Goal: Task Accomplishment & Management: Manage account settings

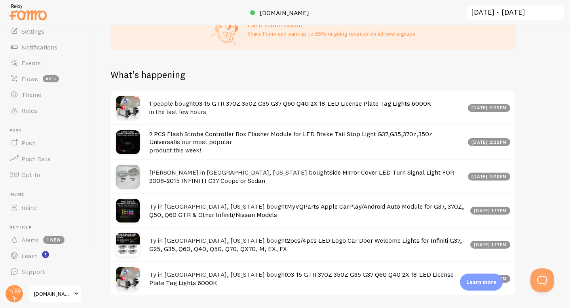
scroll to position [453, 0]
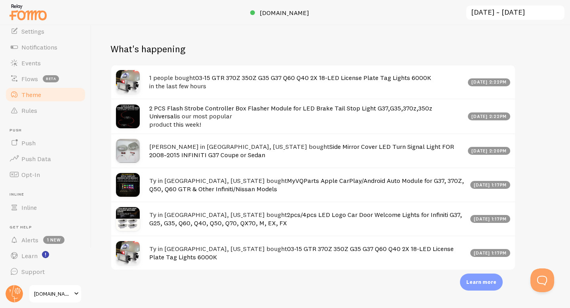
click at [64, 95] on link "Theme" at bounding box center [46, 95] width 82 height 16
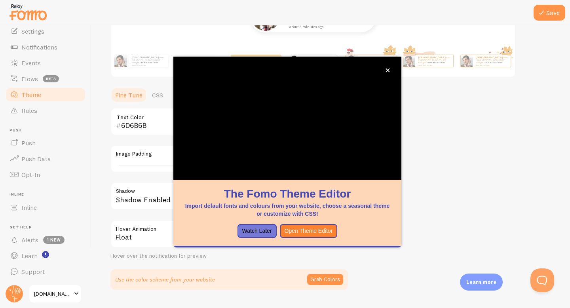
scroll to position [150, 0]
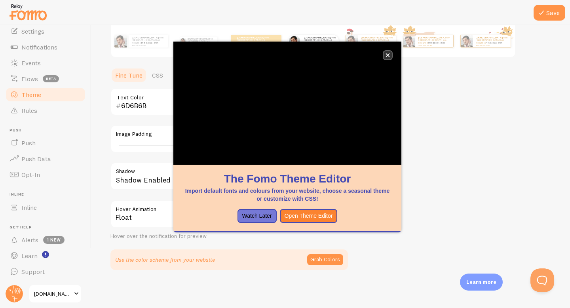
click at [387, 55] on icon "close," at bounding box center [388, 55] width 4 height 4
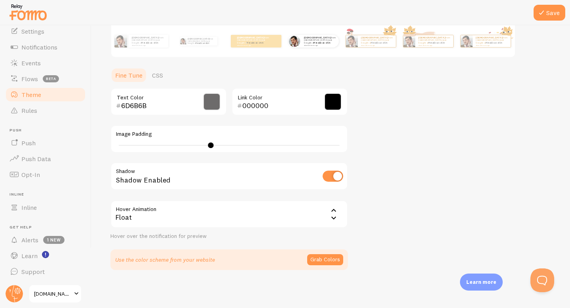
drag, startPoint x: 210, startPoint y: 144, endPoint x: 197, endPoint y: 144, distance: 13.5
click at [208, 144] on div at bounding box center [211, 145] width 6 height 6
type input "17"
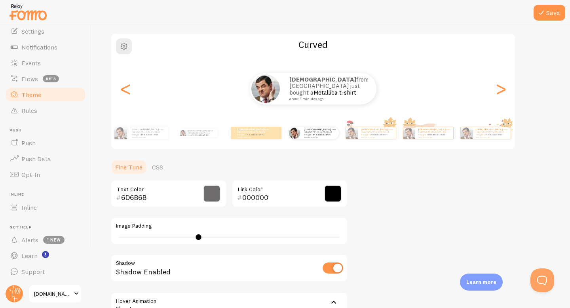
scroll to position [58, 0]
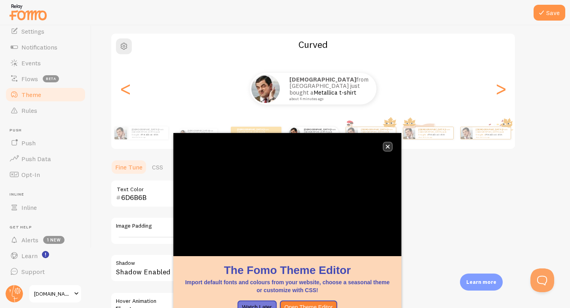
click at [386, 146] on icon "close," at bounding box center [387, 146] width 4 height 4
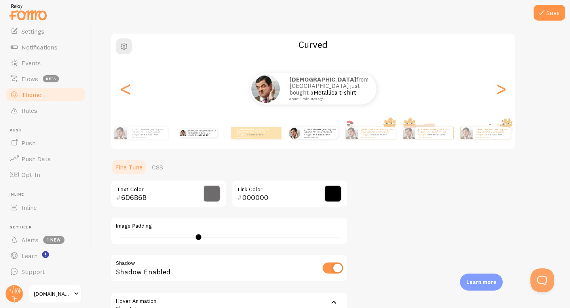
click at [194, 135] on p "[DEMOGRAPHIC_DATA] from [GEOGRAPHIC_DATA] just bought a Metallica t-shirt about…" at bounding box center [201, 133] width 27 height 9
type input "0"
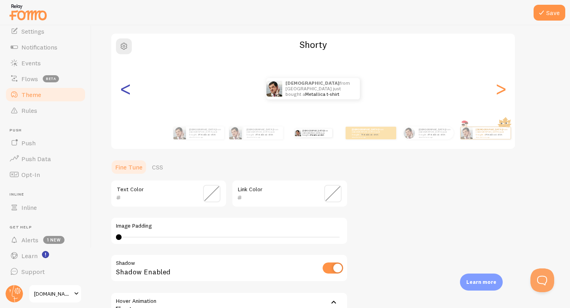
click at [128, 97] on div "<" at bounding box center [125, 88] width 9 height 57
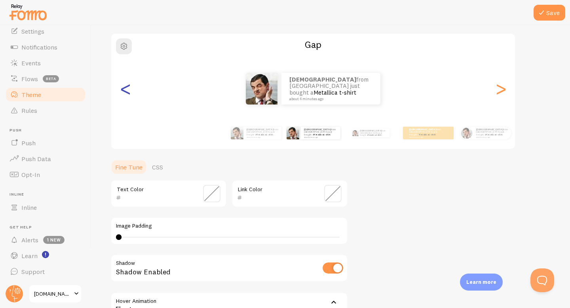
click at [128, 97] on div "<" at bounding box center [125, 88] width 9 height 57
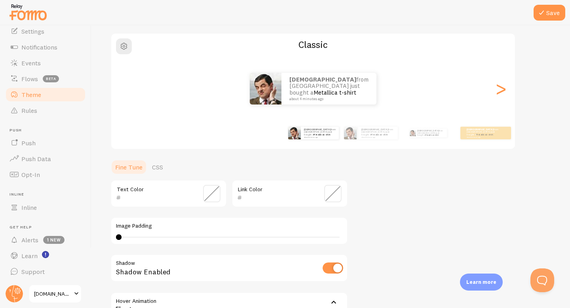
click at [128, 97] on div "[DEMOGRAPHIC_DATA] from [GEOGRAPHIC_DATA] just bought a Metallica t-shirt about…" at bounding box center [313, 89] width 404 height 32
click at [505, 90] on div ">" at bounding box center [500, 88] width 9 height 57
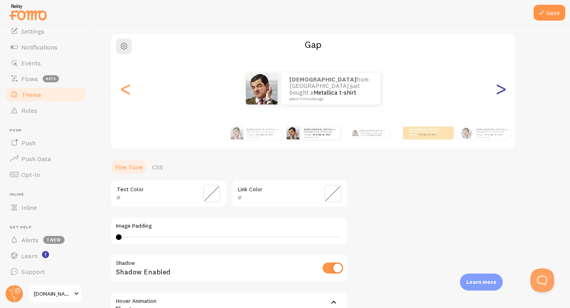
click at [505, 90] on div ">" at bounding box center [500, 88] width 9 height 57
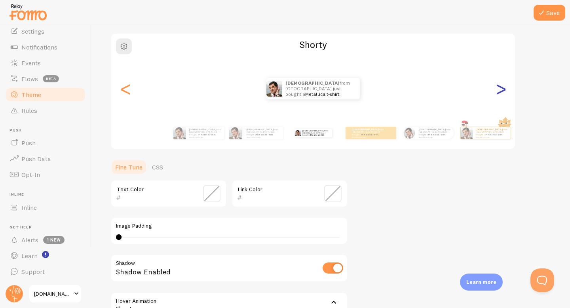
click at [505, 90] on div ">" at bounding box center [500, 88] width 9 height 57
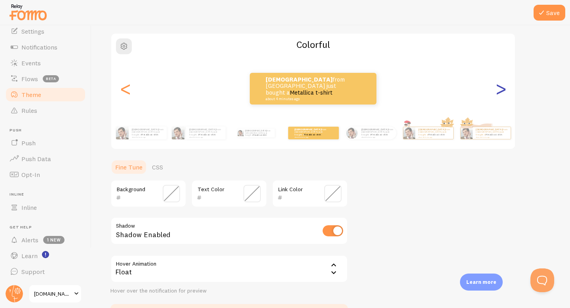
click at [505, 90] on div ">" at bounding box center [500, 88] width 9 height 57
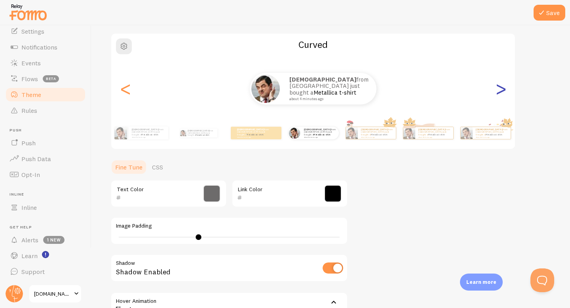
type input "6D6B6B"
type input "000000"
type input "20"
drag, startPoint x: 201, startPoint y: 237, endPoint x: 220, endPoint y: 236, distance: 19.0
click at [220, 236] on div at bounding box center [220, 237] width 6 height 6
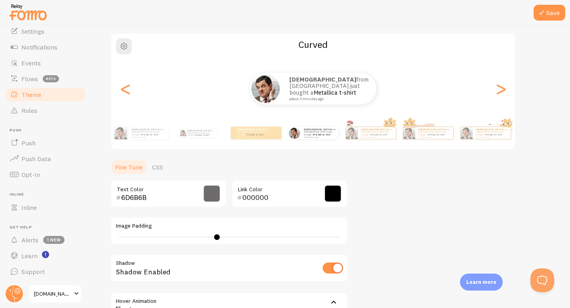
click at [337, 269] on input "checkbox" at bounding box center [332, 267] width 21 height 11
click at [333, 268] on input "checkbox" at bounding box center [332, 267] width 21 height 11
checkbox input "true"
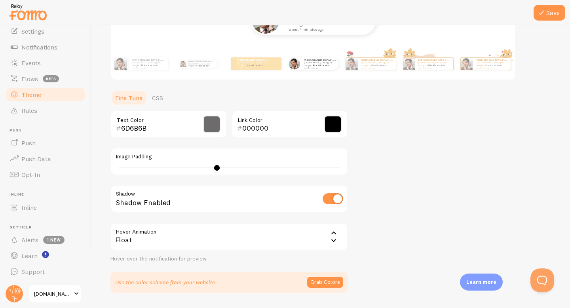
scroll to position [150, 0]
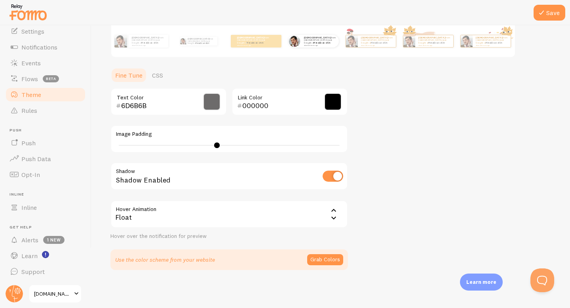
click at [256, 214] on div "Float" at bounding box center [228, 214] width 237 height 28
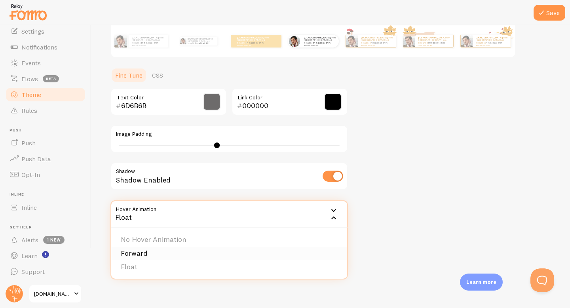
click at [156, 253] on li "Forward" at bounding box center [229, 253] width 236 height 14
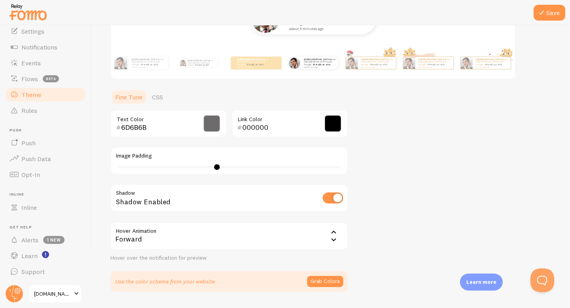
scroll to position [132, 0]
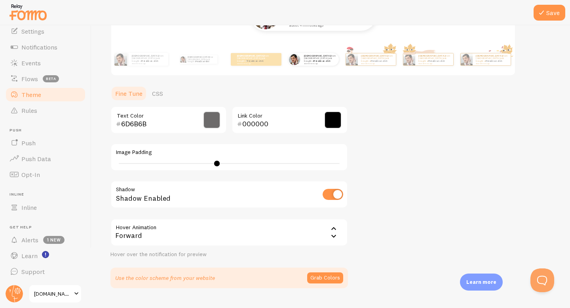
click at [201, 227] on div "Forward" at bounding box center [228, 232] width 237 height 28
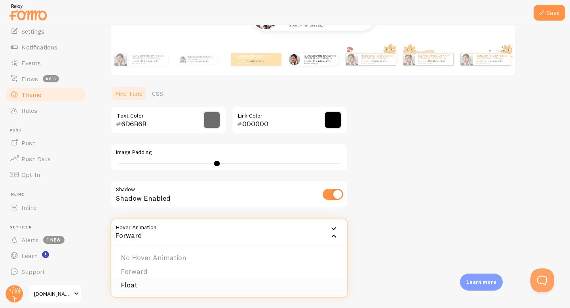
click at [140, 280] on li "Float" at bounding box center [229, 285] width 236 height 14
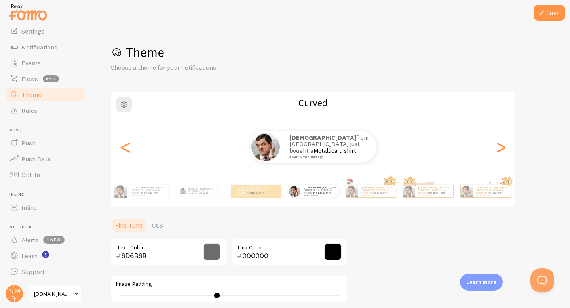
scroll to position [1, 0]
click at [48, 45] on span "Notifications" at bounding box center [39, 47] width 36 height 8
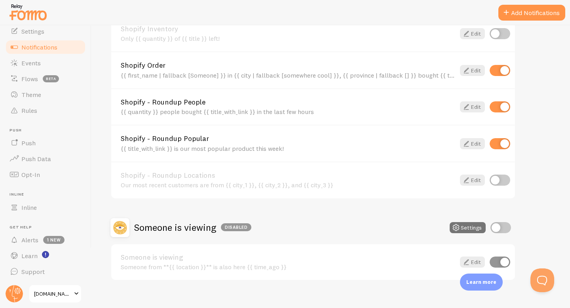
scroll to position [330, 0]
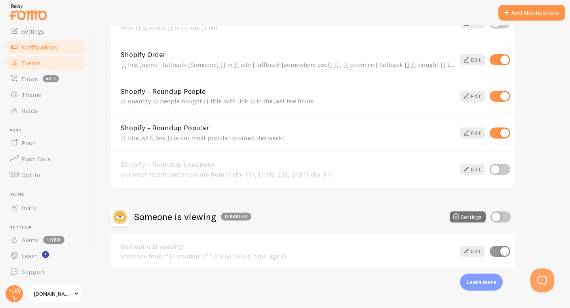
click at [42, 57] on link "Events" at bounding box center [46, 63] width 82 height 16
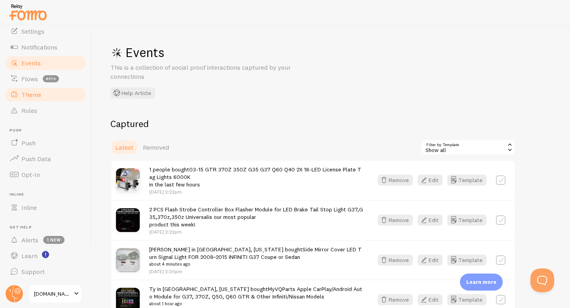
click at [26, 93] on span "Theme" at bounding box center [31, 95] width 20 height 8
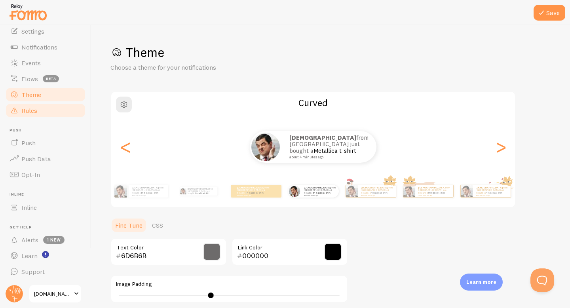
click at [32, 113] on span "Rules" at bounding box center [29, 110] width 16 height 8
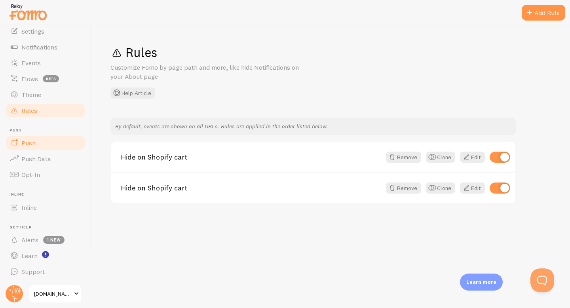
click at [30, 140] on span "Push" at bounding box center [28, 143] width 14 height 8
